Goal: Transaction & Acquisition: Purchase product/service

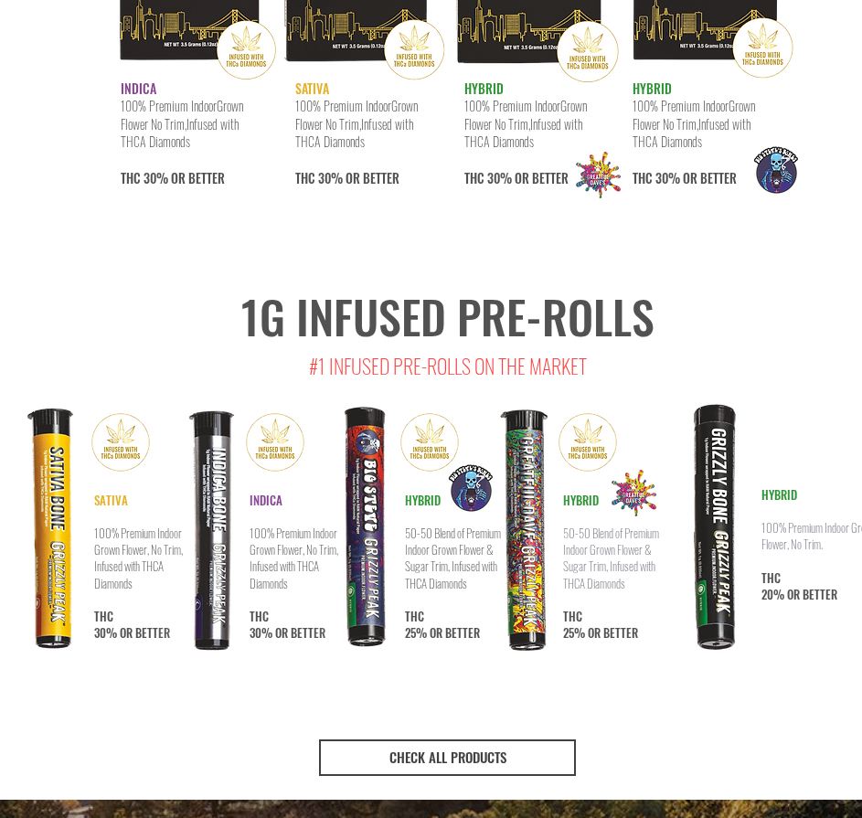
scroll to position [3200, 0]
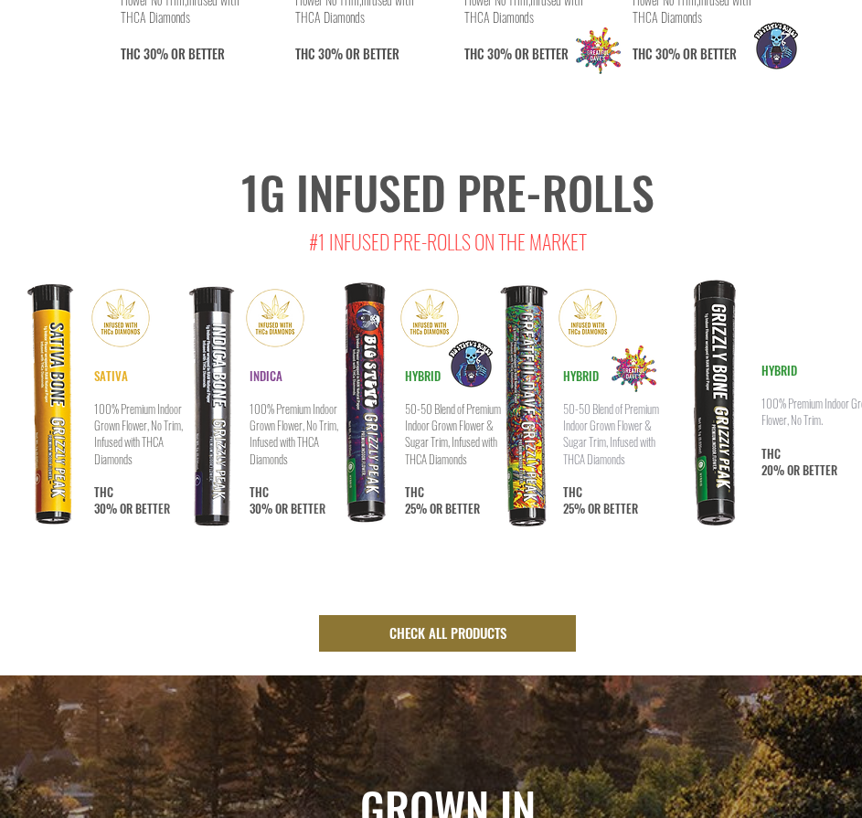
click at [428, 624] on span "CHECK ALL PRODUCTS" at bounding box center [448, 633] width 117 height 19
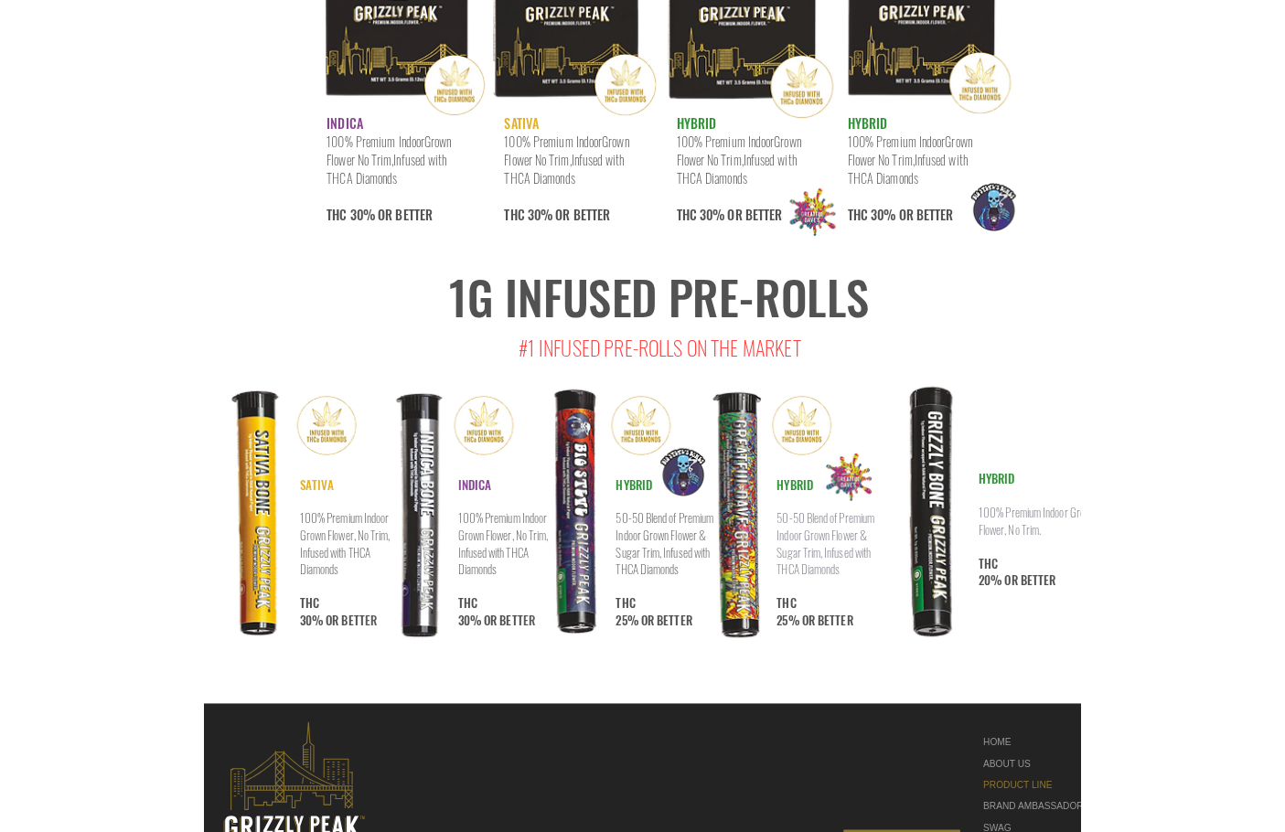
scroll to position [9394, 0]
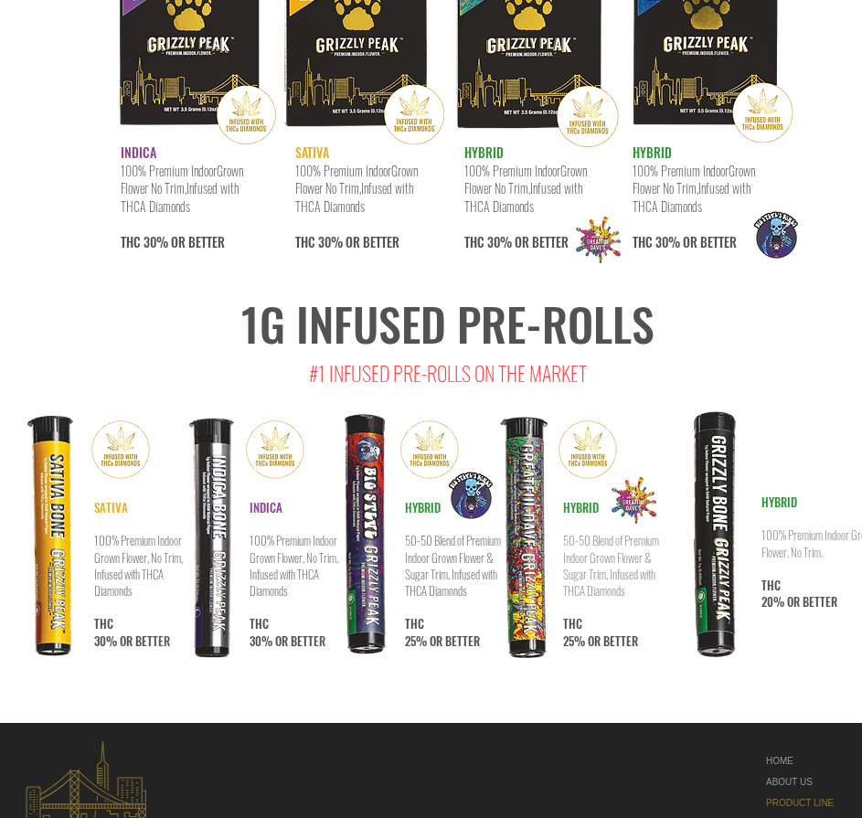
click at [727, 402] on img at bounding box center [717, 535] width 116 height 266
click at [771, 402] on img at bounding box center [717, 535] width 116 height 266
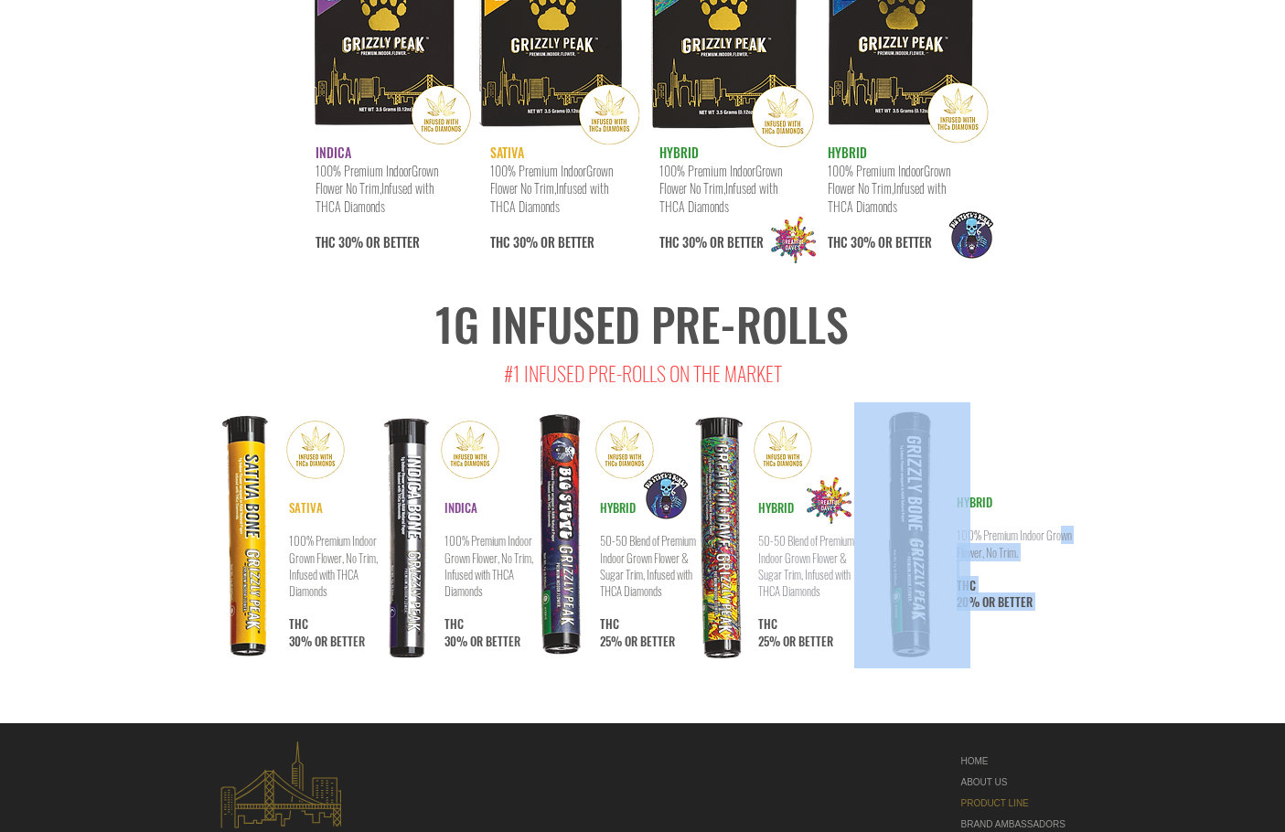
drag, startPoint x: 1061, startPoint y: 422, endPoint x: 1049, endPoint y: 428, distance: 13.5
click at [861, 423] on div "1G INFUSED PRE-ROLLS #1 INFUSED PRE-ROLLS ON THE MARKET SATIVA 100% Premium Ind…" at bounding box center [642, 496] width 1285 height 454
click at [861, 494] on h2 "HYBRID 100% Premium Indoor Grown Flower, No Trim. THC 20% OR BETTER" at bounding box center [1017, 552] width 123 height 116
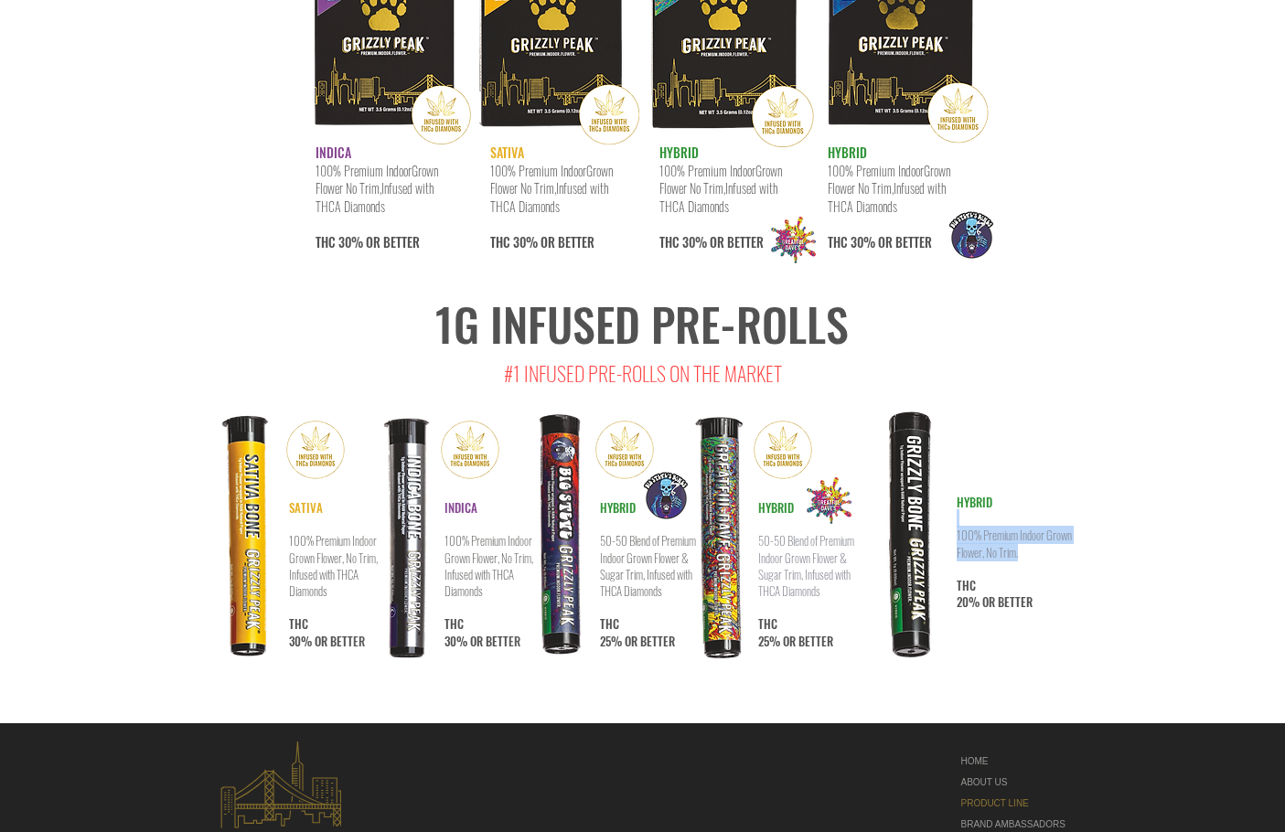
drag, startPoint x: 1024, startPoint y: 440, endPoint x: 991, endPoint y: 403, distance: 49.2
click at [861, 494] on h2 "HYBRID 100% Premium Indoor Grown Flower, No Trim. THC 20% OR BETTER" at bounding box center [1017, 552] width 123 height 116
click at [861, 476] on div at bounding box center [642, 496] width 1285 height 454
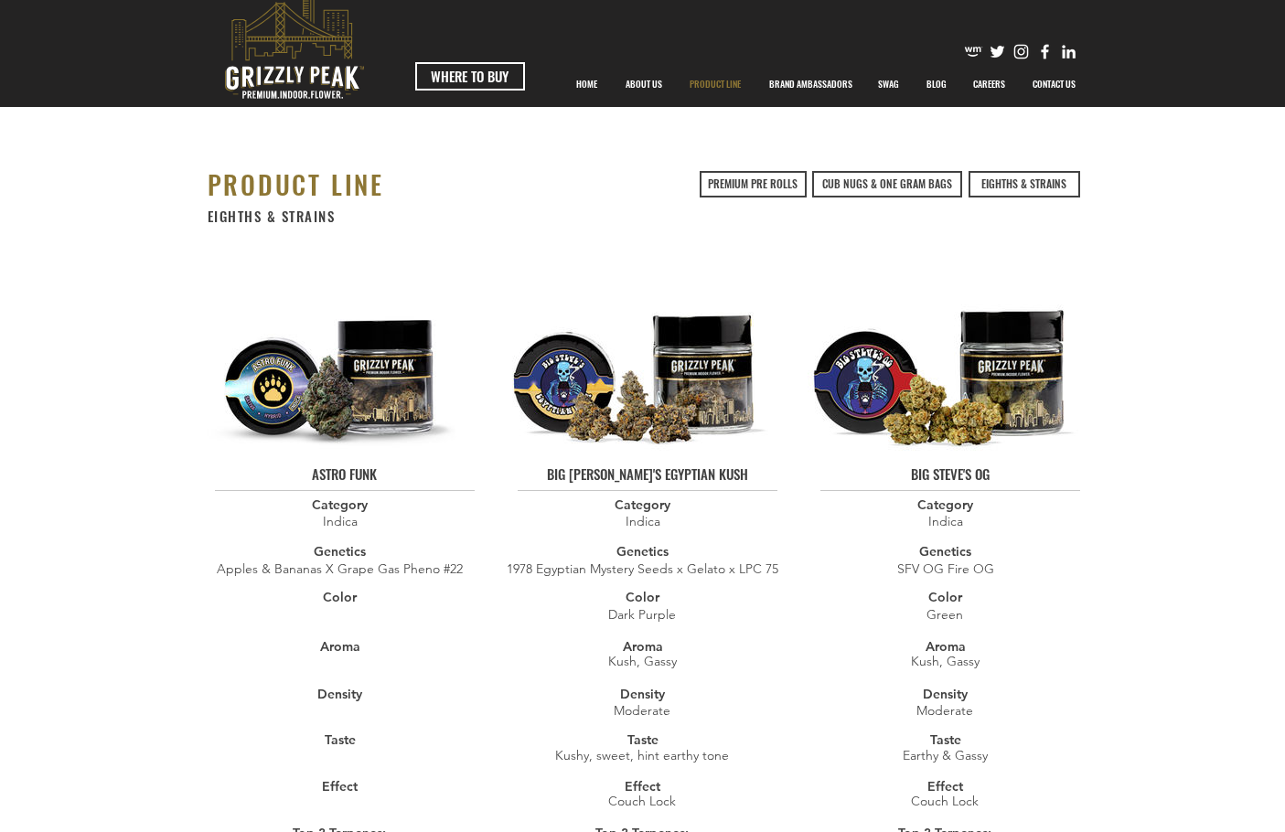
scroll to position [0, 0]
